Goal: Complete application form

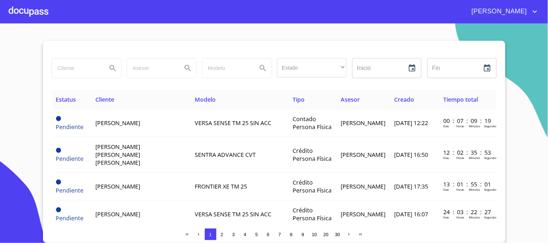
click at [41, 12] on div at bounding box center [29, 11] width 40 height 23
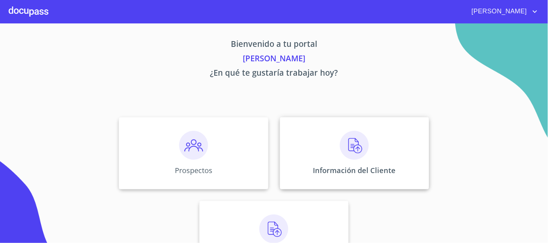
click at [350, 143] on img at bounding box center [354, 145] width 29 height 29
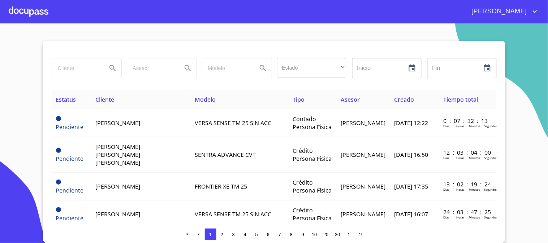
click at [92, 66] on input "search" at bounding box center [76, 69] width 49 height 20
type input "[PERSON_NAME]"
click at [109, 70] on icon "Search" at bounding box center [112, 68] width 9 height 9
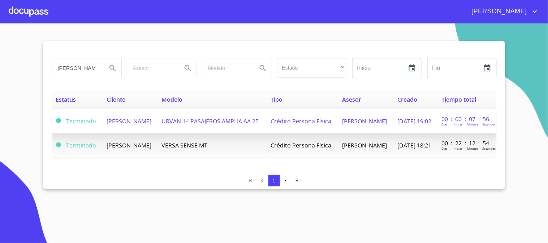
click at [124, 120] on span "[PERSON_NAME]" at bounding box center [129, 121] width 45 height 8
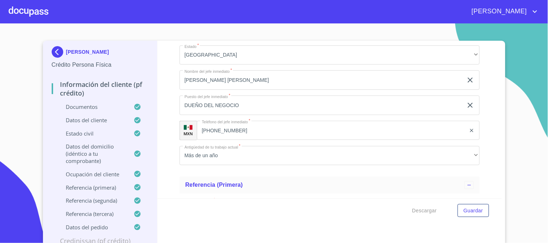
scroll to position [3089, 0]
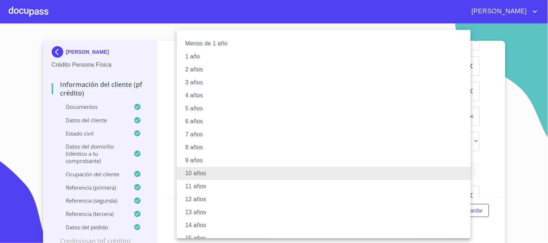
click at [189, 211] on li "13 años" at bounding box center [327, 212] width 300 height 13
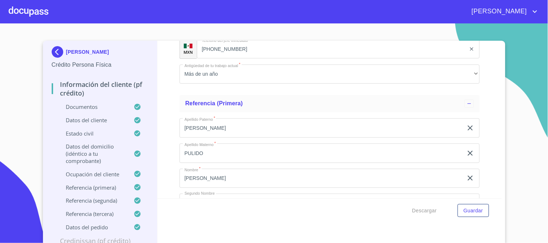
scroll to position [3170, 0]
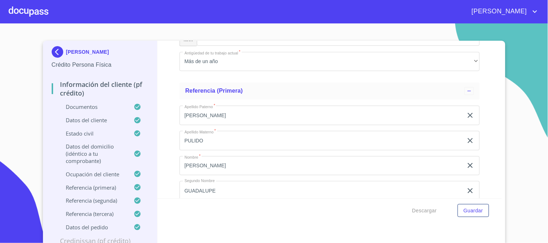
type input "TRANSPORTE DE PERSONAL"
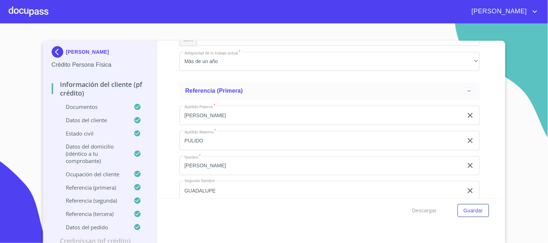
type input "256000"
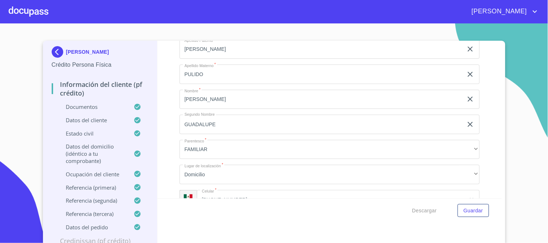
scroll to position [3250, 0]
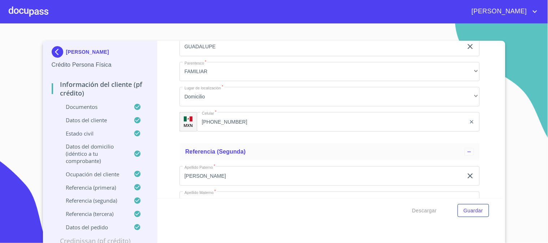
scroll to position [3330, 0]
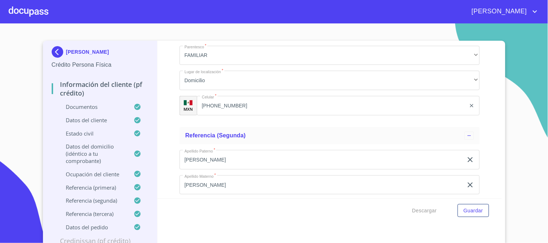
type input "TRANSPORTE DE PERSONAL"
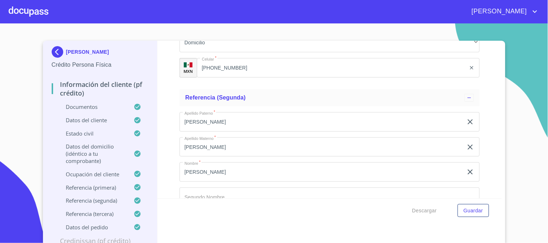
scroll to position [3370, 0]
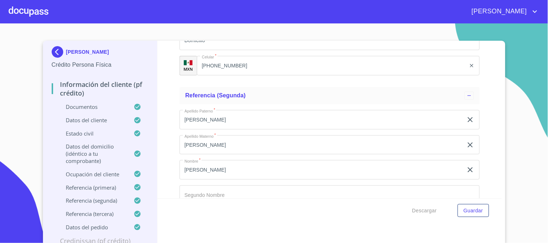
type input "AGAVE SISALANA"
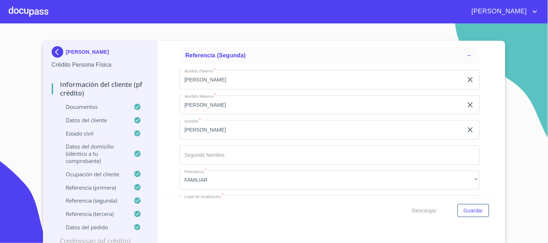
scroll to position [3451, 0]
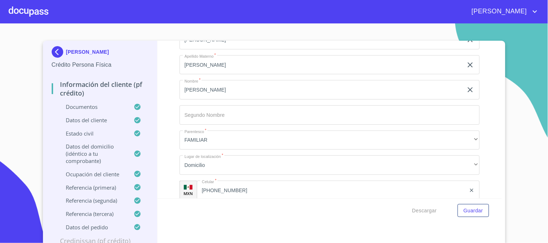
type input "A"
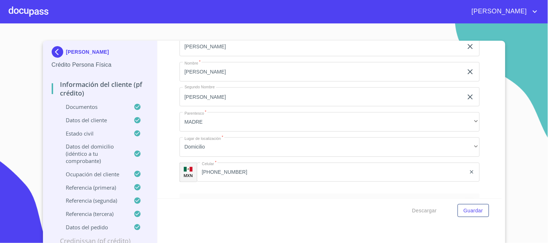
scroll to position [3691, 0]
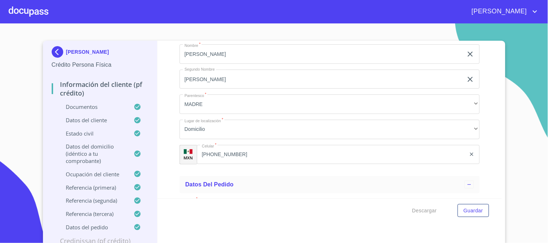
type input "TLAJOMULCO DE ZUÑIGA"
type input "[PERSON_NAME]"
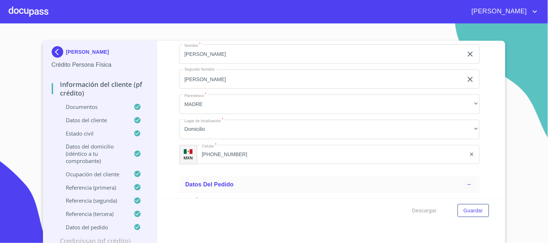
type input "."
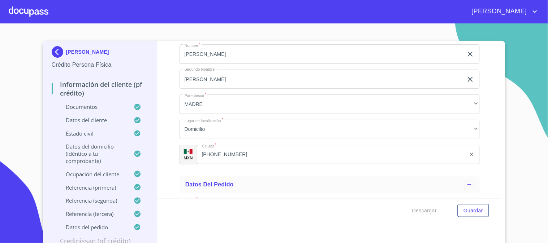
type input "[PERSON_NAME]"
type input "G"
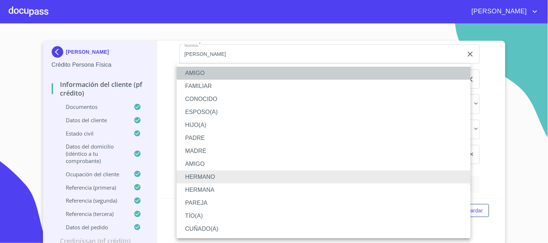
click at [194, 74] on li "AMIGO" at bounding box center [324, 73] width 294 height 13
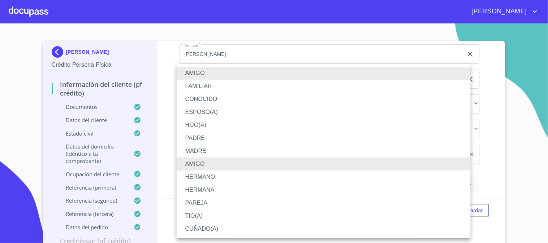
click at [202, 211] on li "TÍO(A)" at bounding box center [324, 216] width 294 height 13
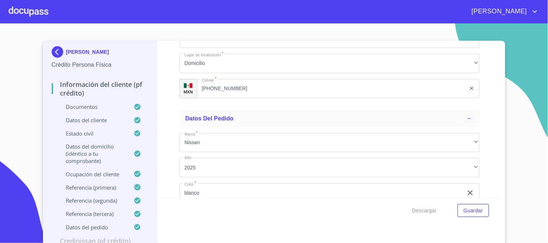
scroll to position [3772, 0]
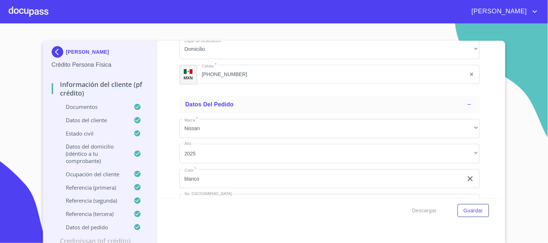
type input "[PHONE_NUMBER]"
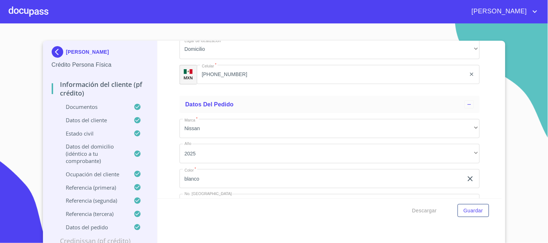
click at [170, 167] on div "Información del cliente (PF crédito) Documentos Documento de identificación.   …" at bounding box center [329, 120] width 344 height 158
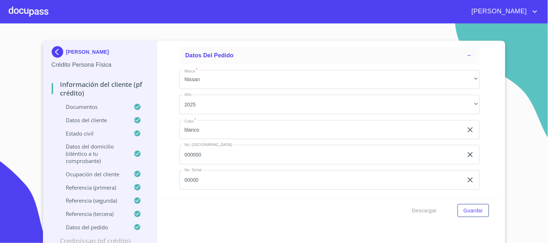
scroll to position [3892, 0]
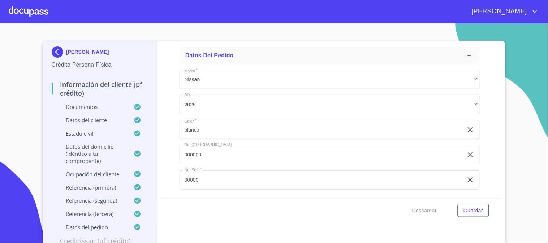
type input "[PERSON_NAME]"
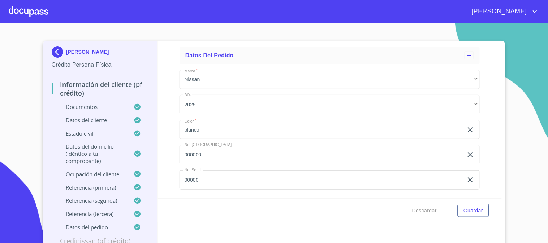
type input "[PERSON_NAME]"
click at [172, 163] on div "Información del cliente (PF crédito) Documentos Documento de identificación.   …" at bounding box center [329, 120] width 344 height 158
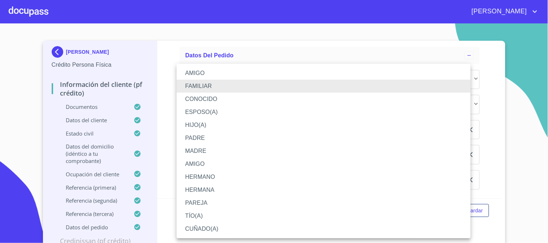
click at [191, 193] on li "HERMANA" at bounding box center [324, 190] width 294 height 13
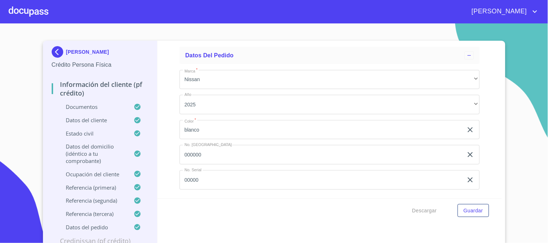
scroll to position [3972, 0]
type input "[PHONE_NUMBER]"
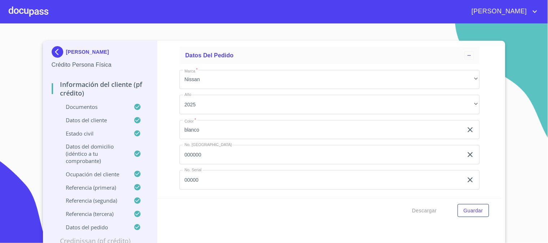
click at [165, 156] on div "Información del cliente (PF crédito) Documentos Documento de identificación.   …" at bounding box center [329, 120] width 344 height 158
click at [419, 210] on span "Descargar" at bounding box center [424, 211] width 25 height 9
